Goal: Information Seeking & Learning: Find specific page/section

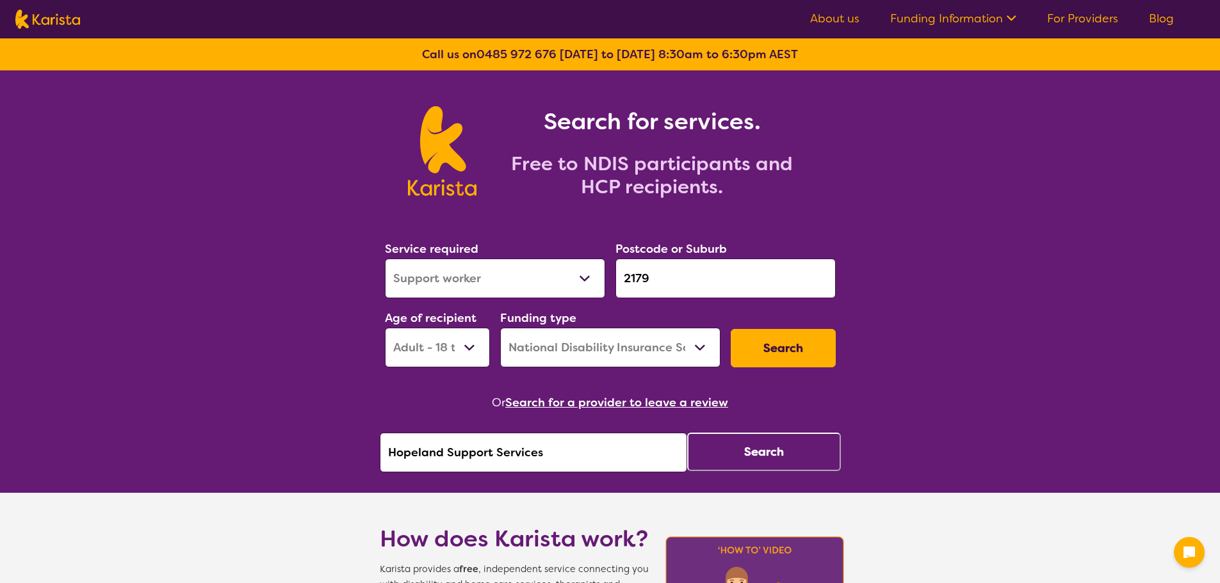
select select "Support worker"
select select "AD"
select select "NDIS"
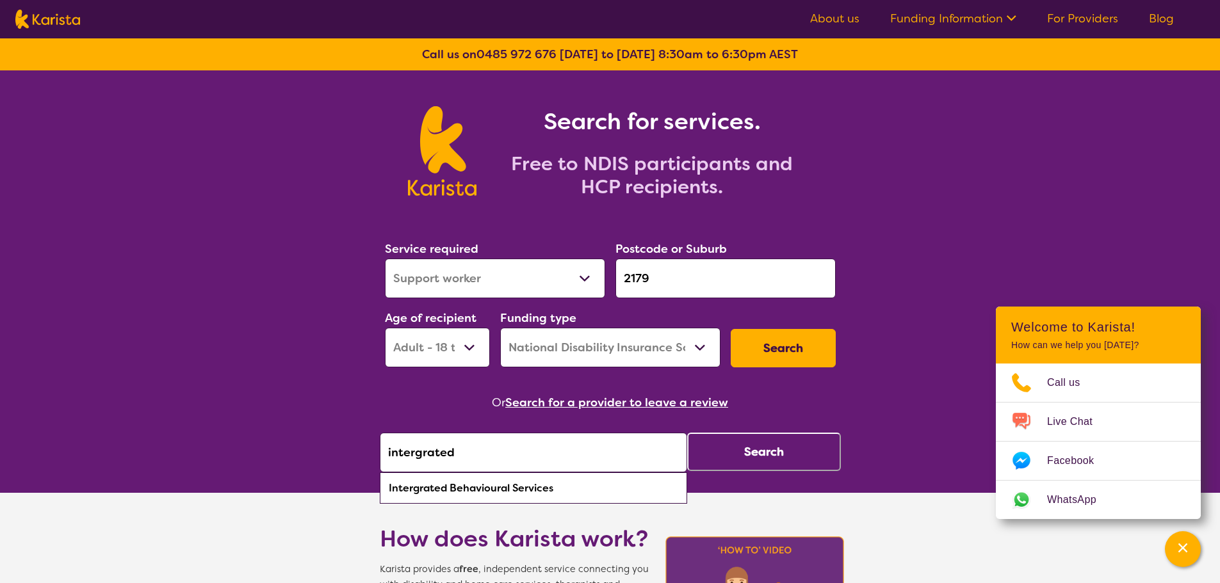
click at [418, 489] on div "Intergrated Behavioural Services" at bounding box center [533, 488] width 295 height 24
type input "Intergrated Behavioural Services"
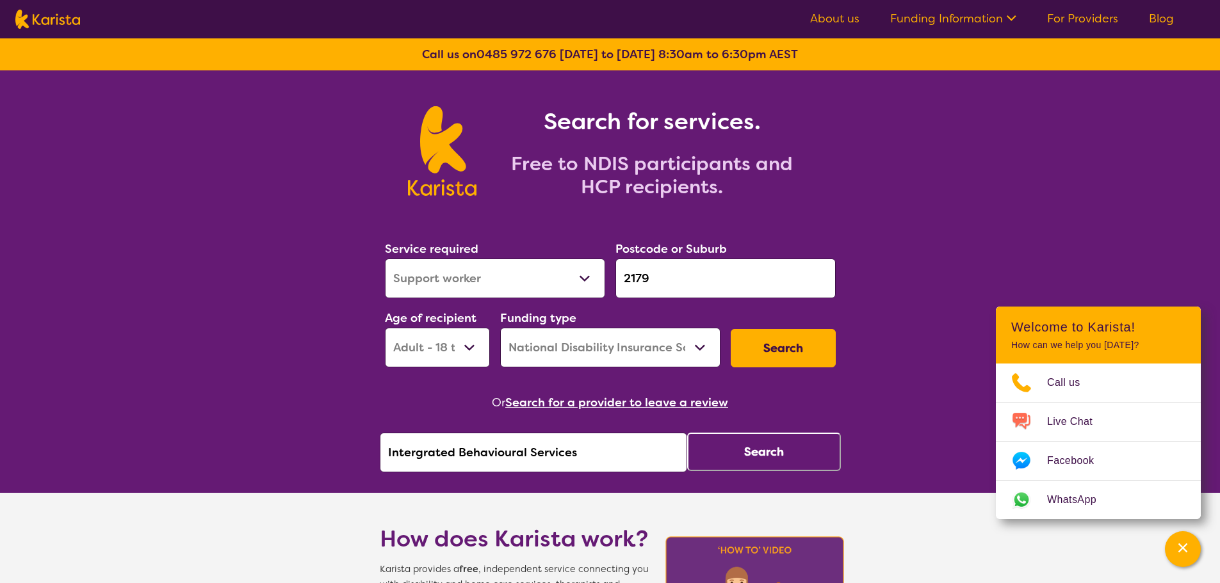
click at [730, 450] on button "Search" at bounding box center [764, 452] width 154 height 38
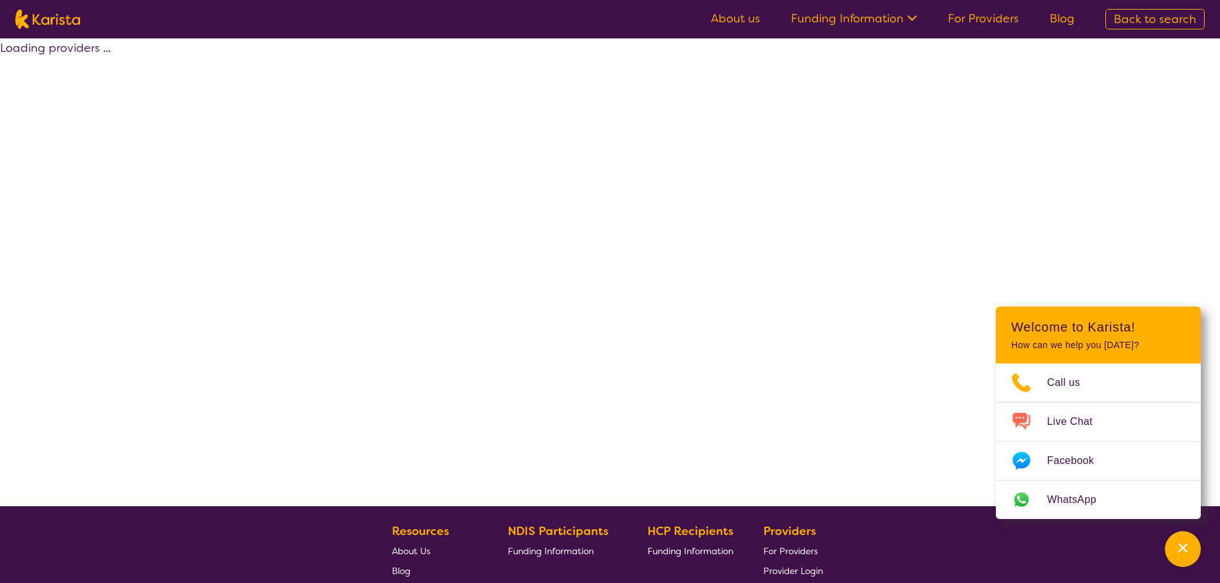
select select "by_score"
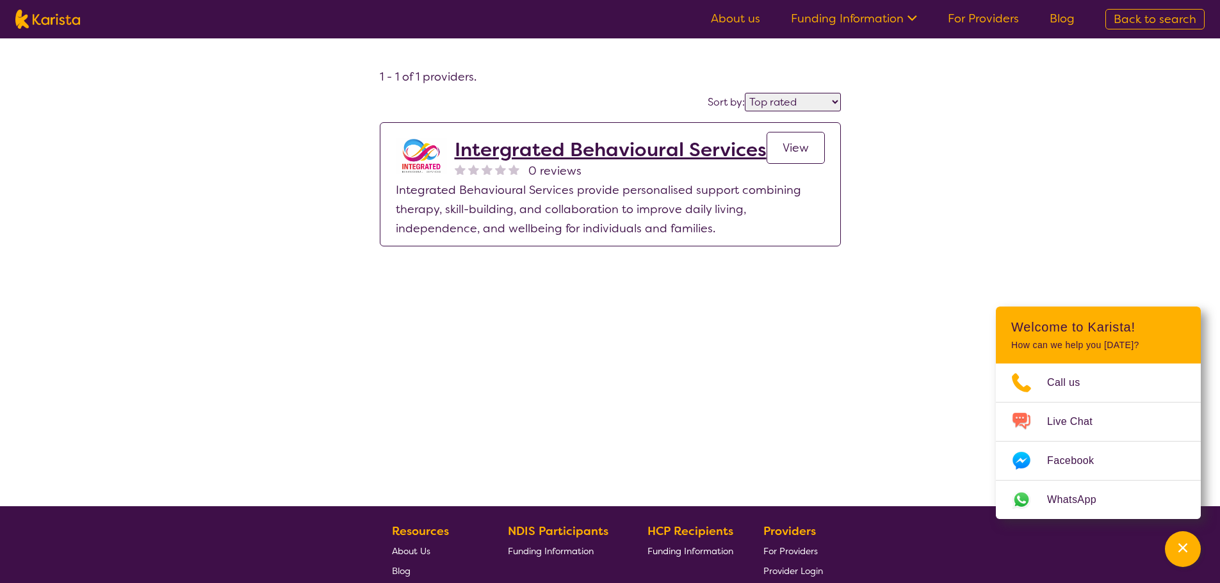
click at [767, 17] on ul "About us Funding Information NDIS - National Disability Insurance Scheme HCP - …" at bounding box center [892, 19] width 394 height 20
click at [733, 18] on link "About us" at bounding box center [735, 18] width 49 height 15
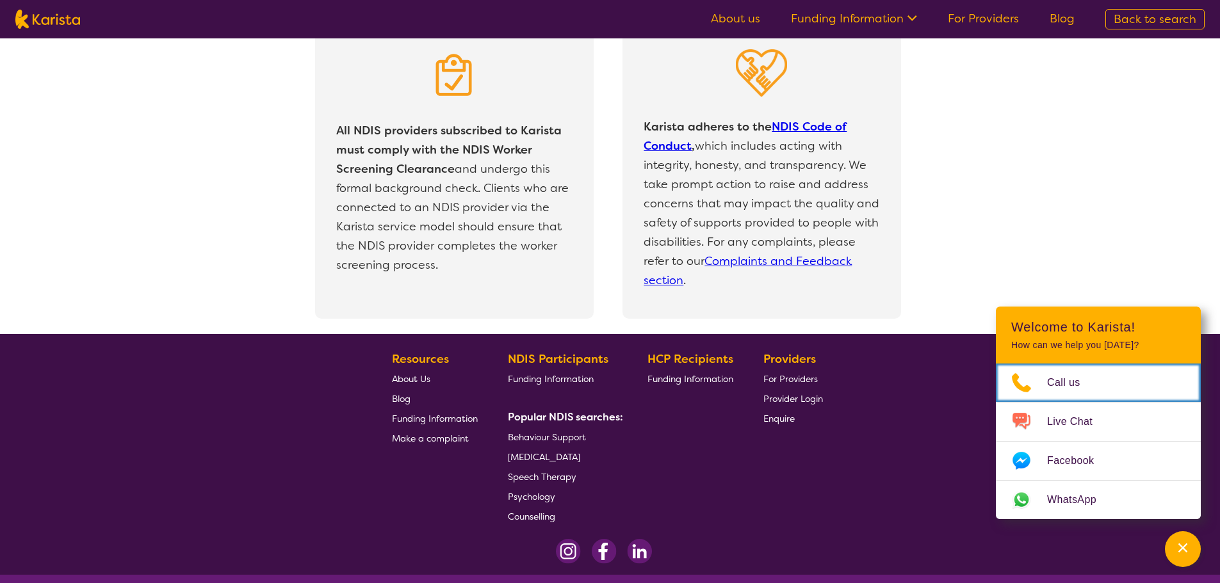
scroll to position [2734, 0]
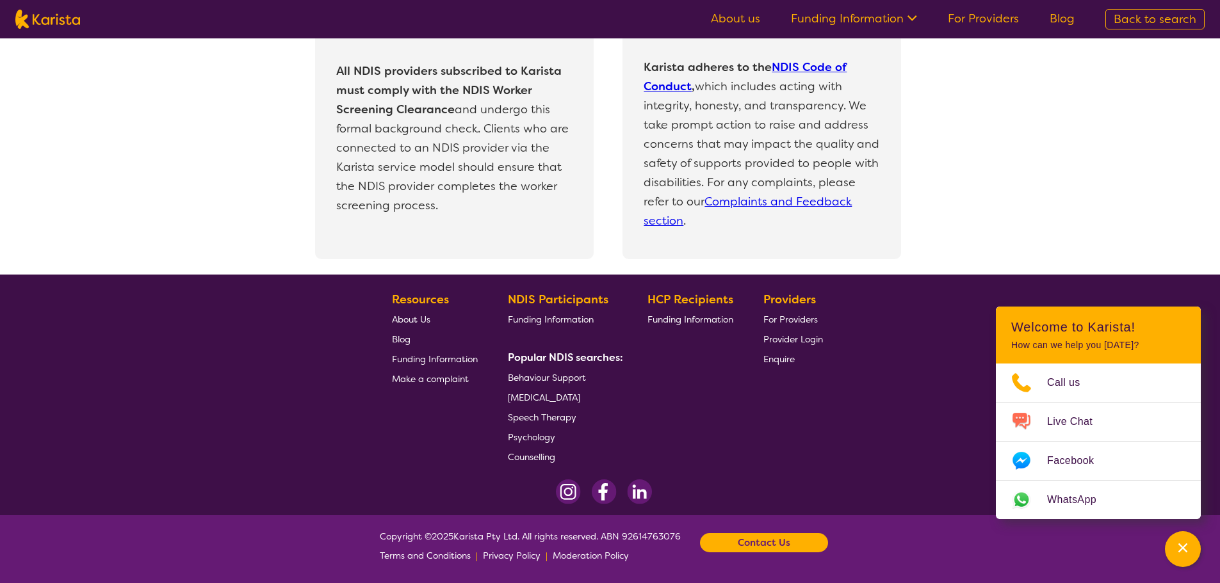
click at [419, 382] on span "Make a complaint" at bounding box center [430, 379] width 77 height 12
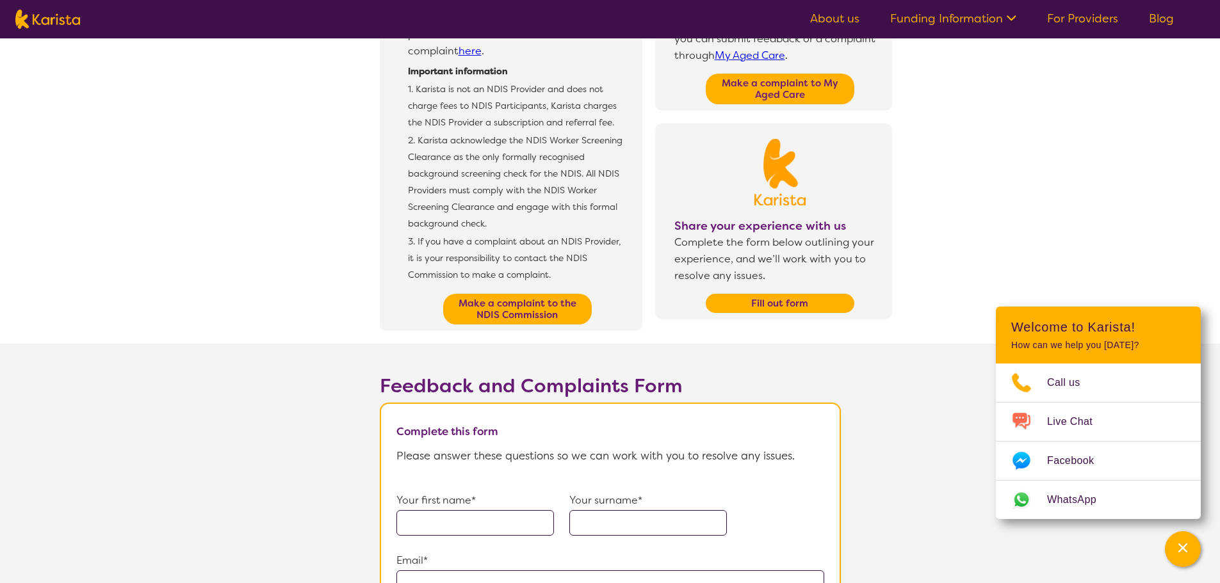
scroll to position [384, 0]
